Goal: Find specific page/section: Find specific page/section

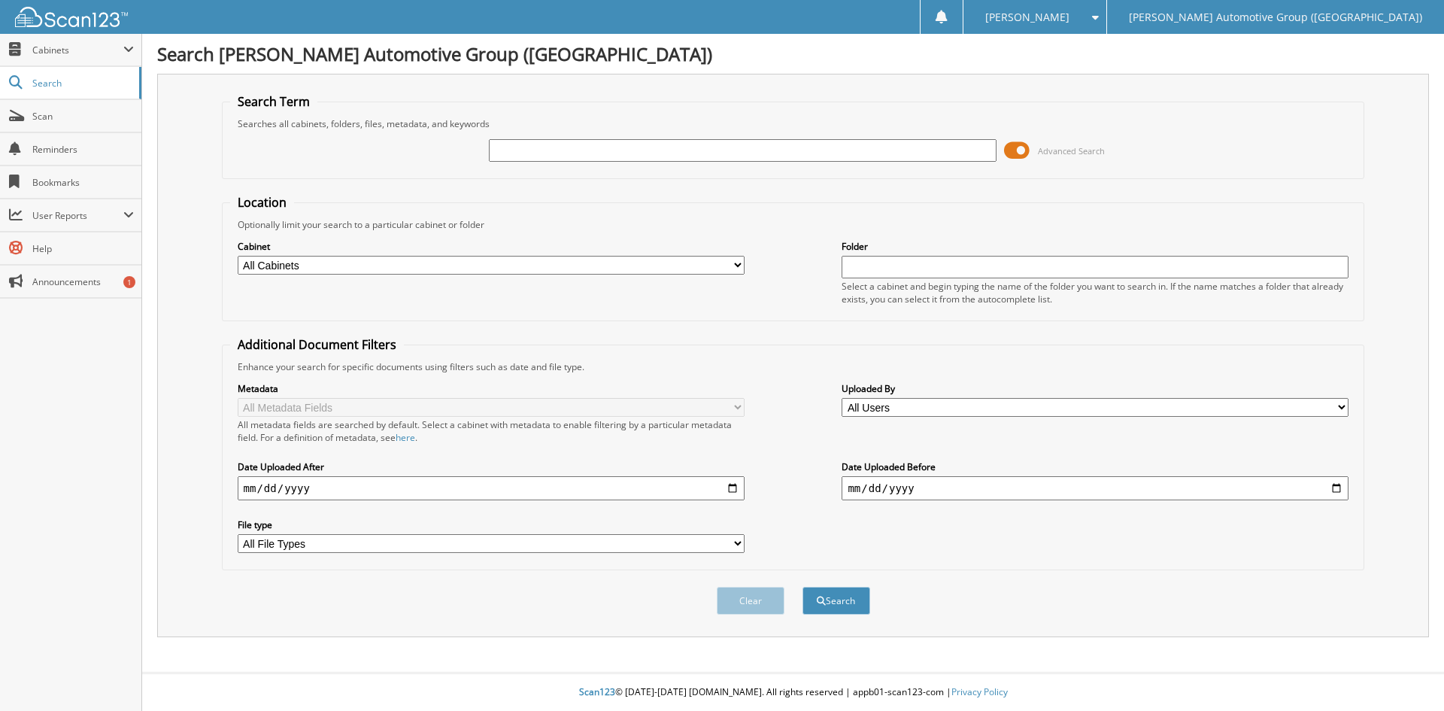
click at [540, 158] on input "text" at bounding box center [742, 150] width 507 height 23
type input "351336"
click at [849, 603] on button "Search" at bounding box center [836, 601] width 68 height 28
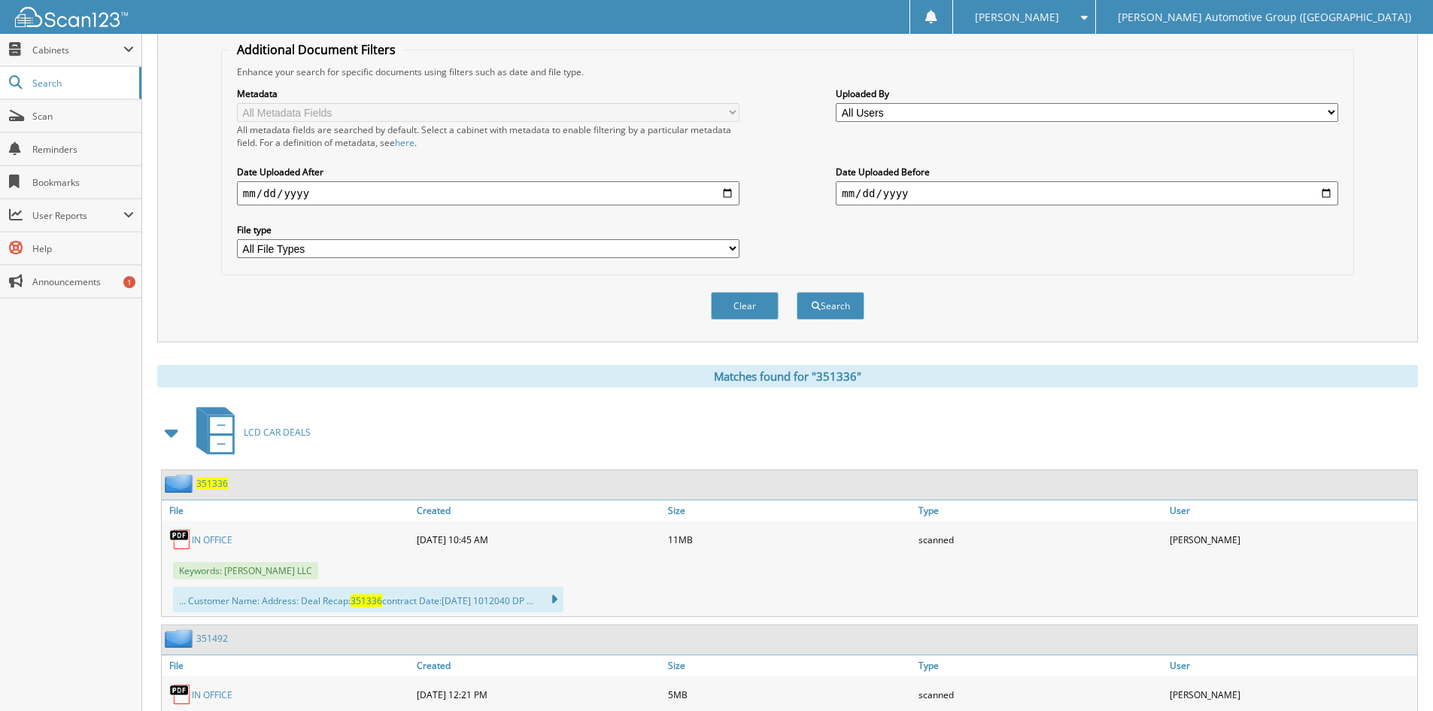
scroll to position [451, 0]
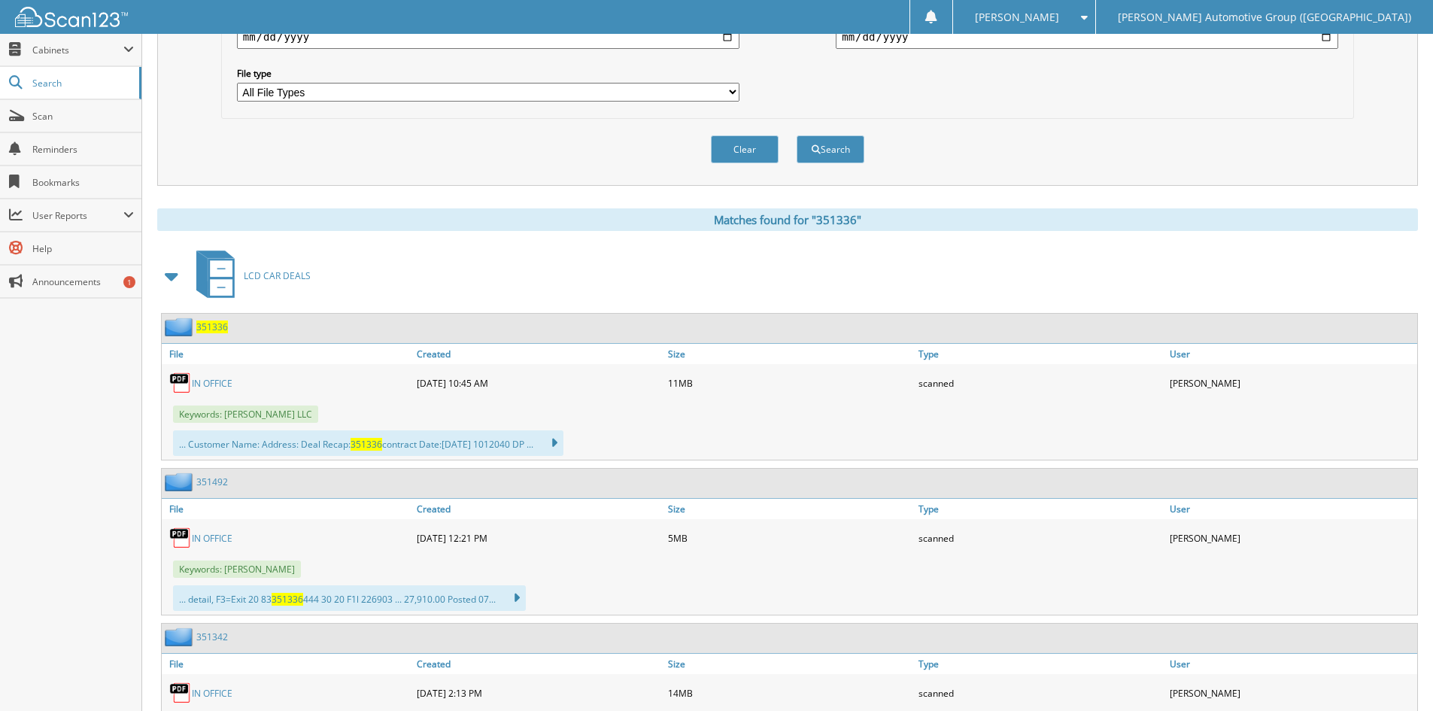
click at [217, 324] on span "351336" at bounding box center [212, 326] width 32 height 13
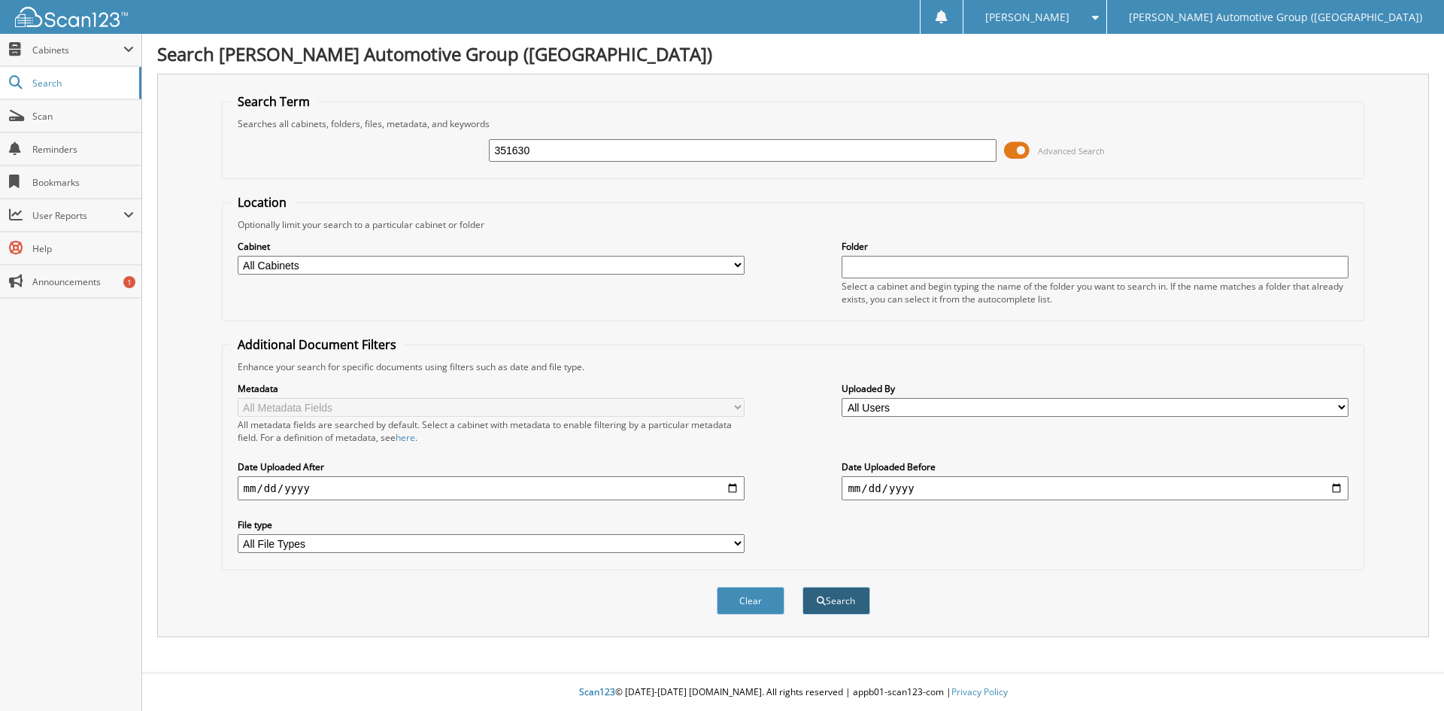
type input "351630"
click at [835, 603] on button "Search" at bounding box center [836, 601] width 68 height 28
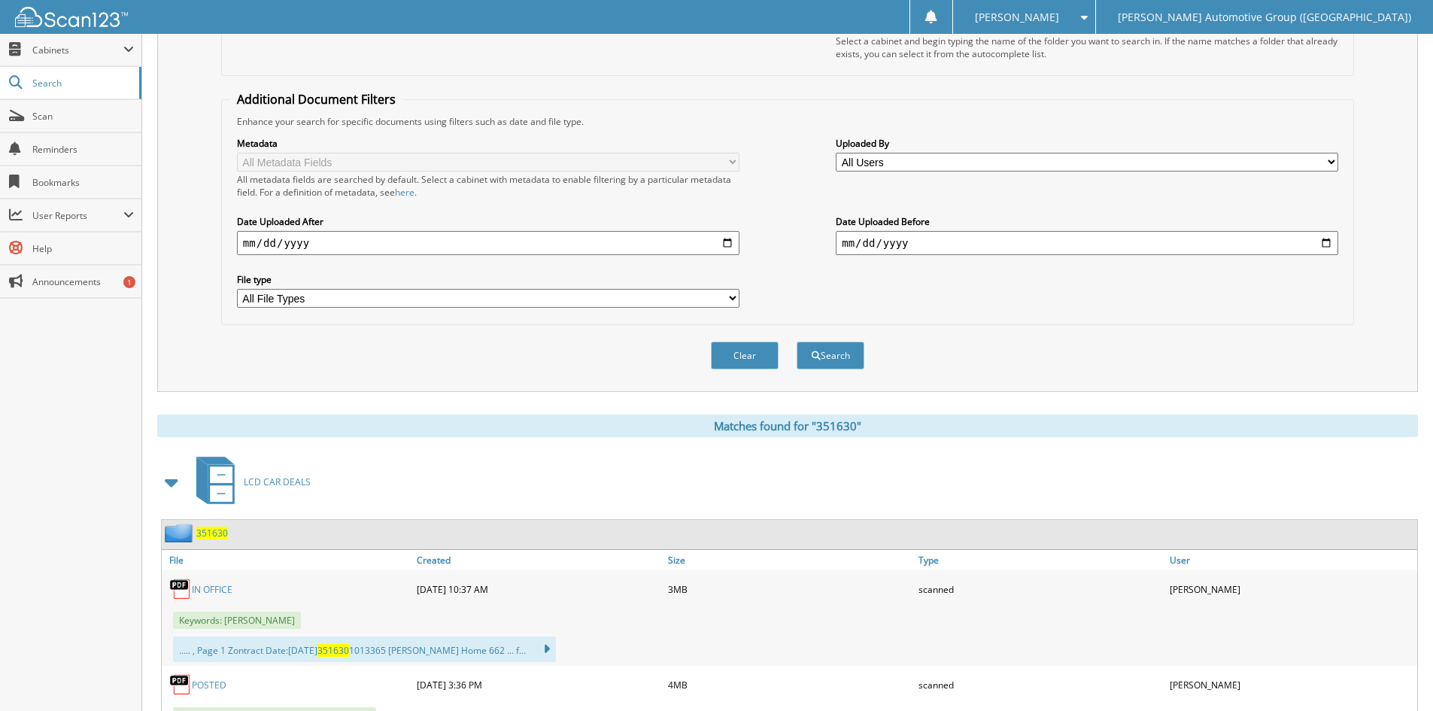
scroll to position [342, 0]
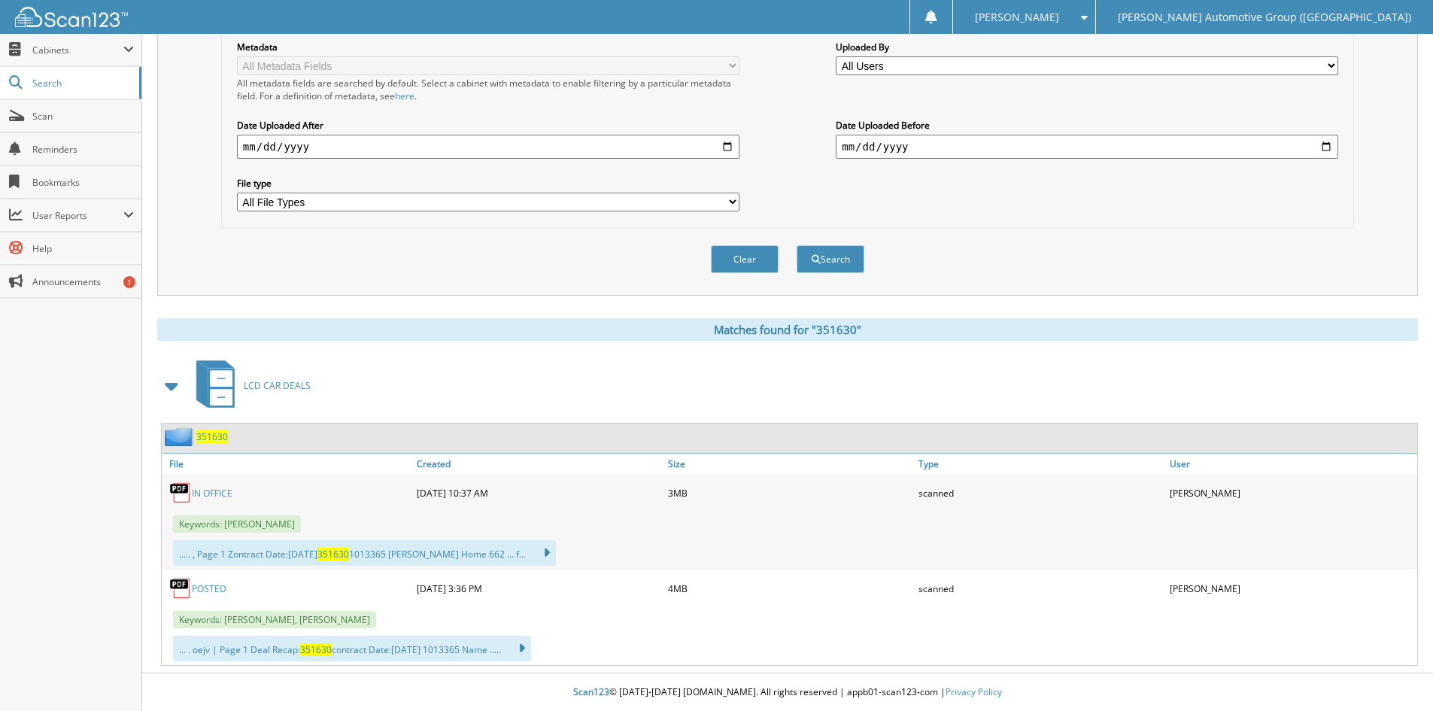
click at [206, 586] on link "POSTED" at bounding box center [209, 588] width 35 height 13
